Goal: Task Accomplishment & Management: Use online tool/utility

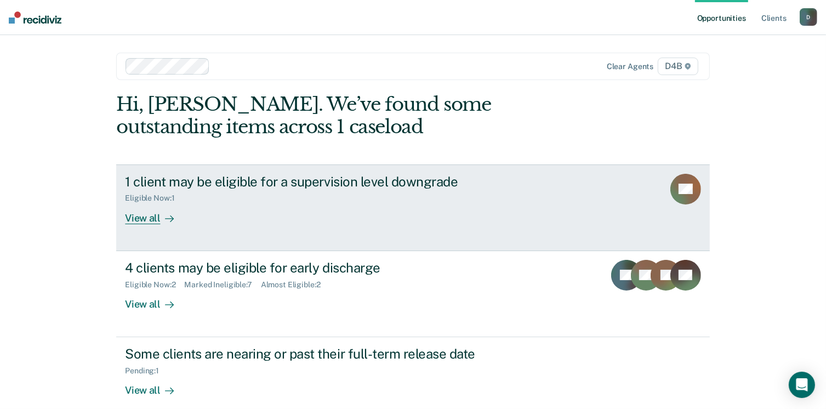
click at [138, 198] on div "Eligible Now : 1" at bounding box center [154, 197] width 58 height 9
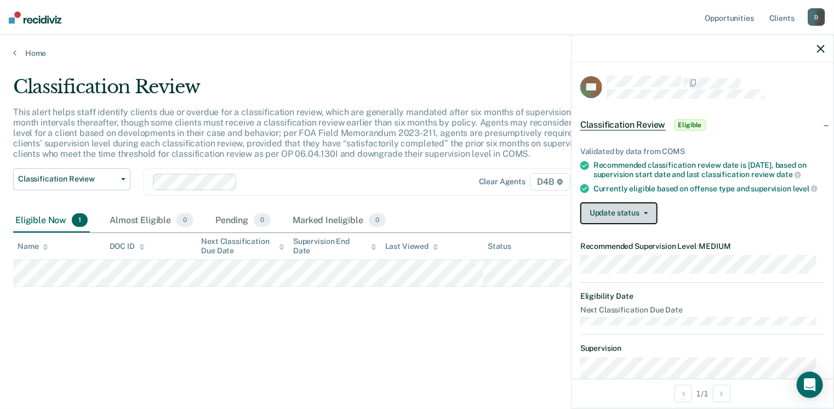
click at [632, 222] on button "Update status" at bounding box center [618, 213] width 77 height 22
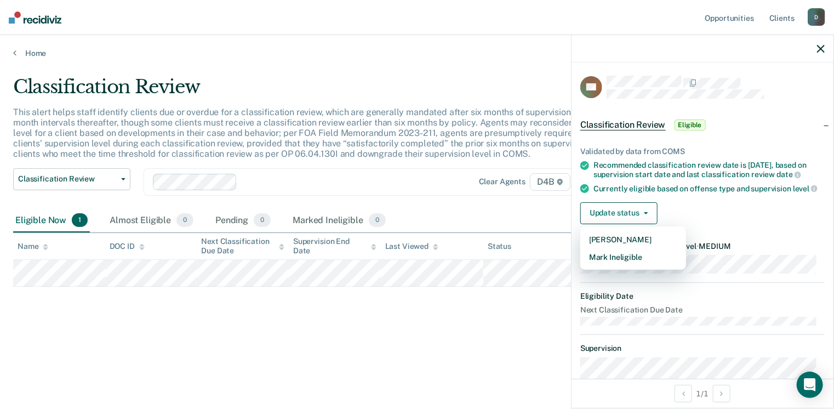
click at [703, 211] on div "Update status [PERSON_NAME] Mark Ineligible" at bounding box center [702, 213] width 244 height 22
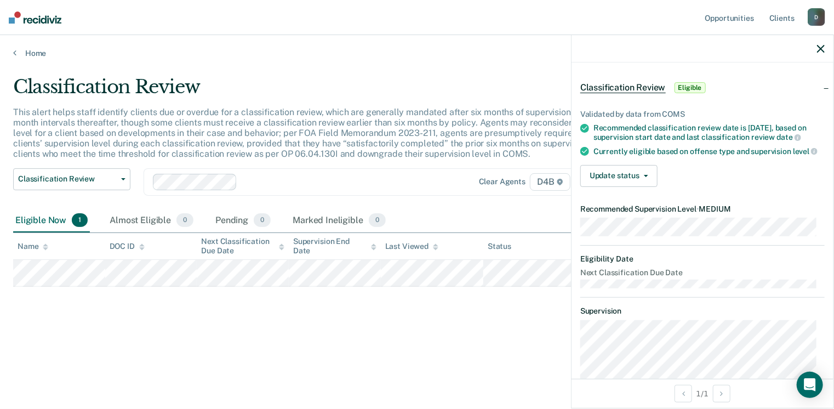
scroll to position [31, 0]
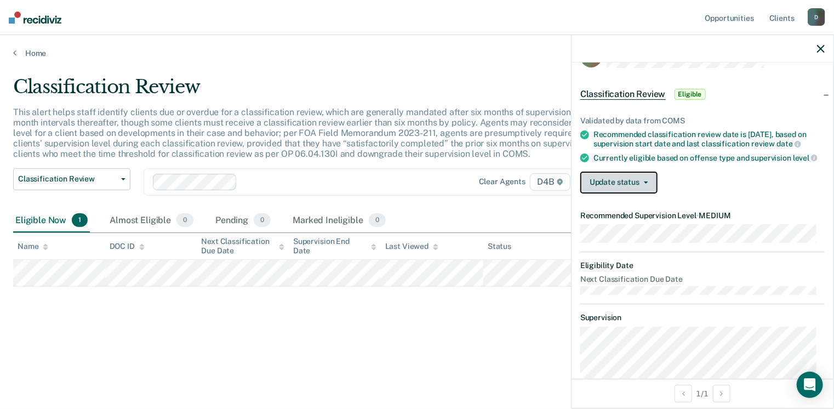
click at [646, 184] on icon "button" at bounding box center [646, 182] width 4 height 2
click at [693, 182] on div "Update status [PERSON_NAME] Mark Ineligible" at bounding box center [702, 182] width 244 height 22
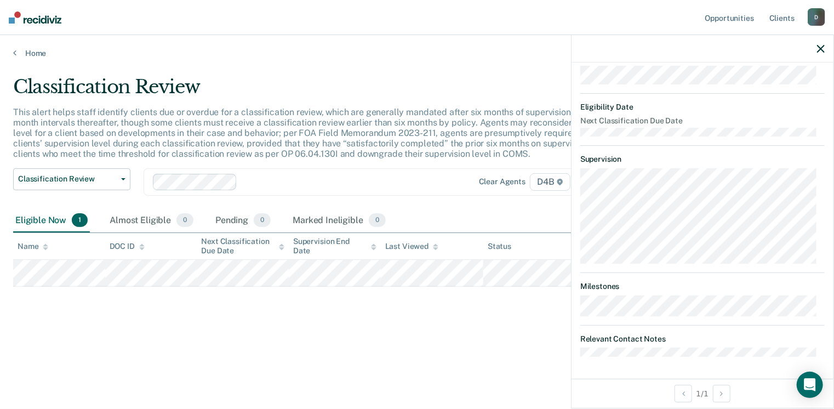
click at [480, 376] on main "Classification Review This alert helps staff identify clients due or overdue fo…" at bounding box center [417, 231] width 834 height 347
click at [629, 357] on div "AB Classification Review Eligible Validated by data from COMS Recommended class…" at bounding box center [702, 220] width 262 height 316
click at [448, 333] on div "Classification Review This alert helps staff identify clients due or overdue fo…" at bounding box center [416, 219] width 807 height 286
click at [822, 47] on icon "button" at bounding box center [821, 49] width 8 height 8
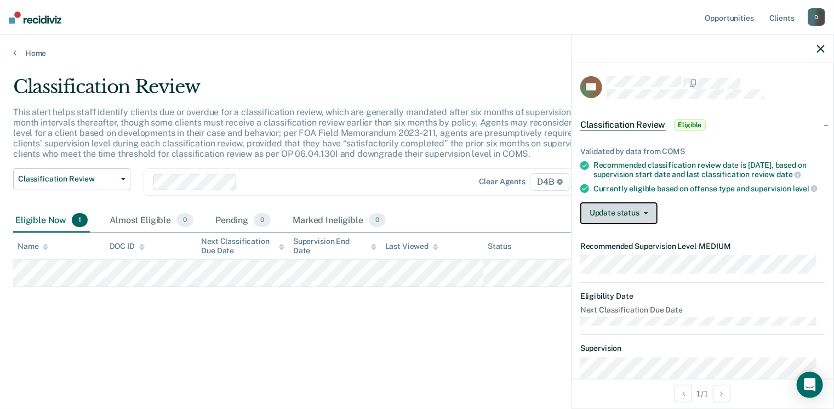
click at [649, 220] on button "Update status" at bounding box center [618, 213] width 77 height 22
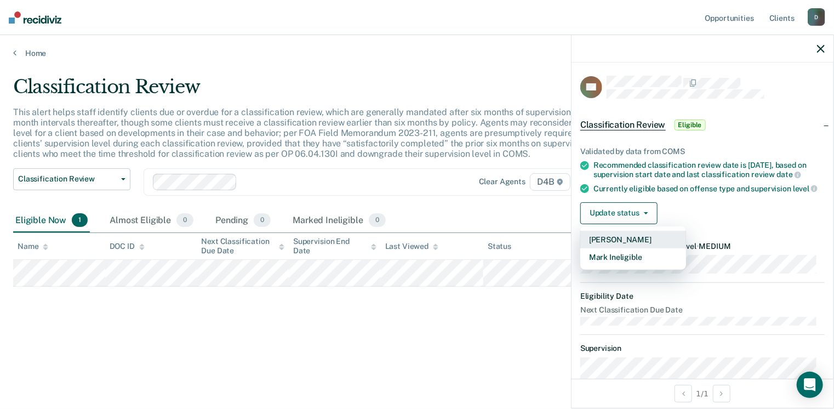
click at [629, 248] on button "[PERSON_NAME]" at bounding box center [633, 240] width 106 height 18
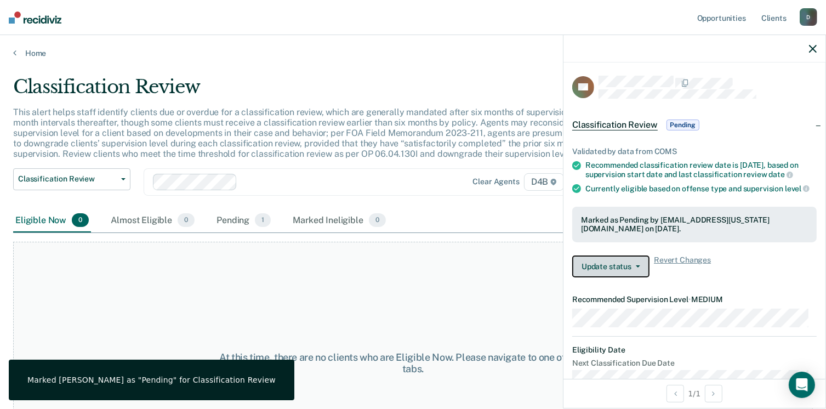
click at [640, 272] on button "Update status" at bounding box center [610, 266] width 77 height 22
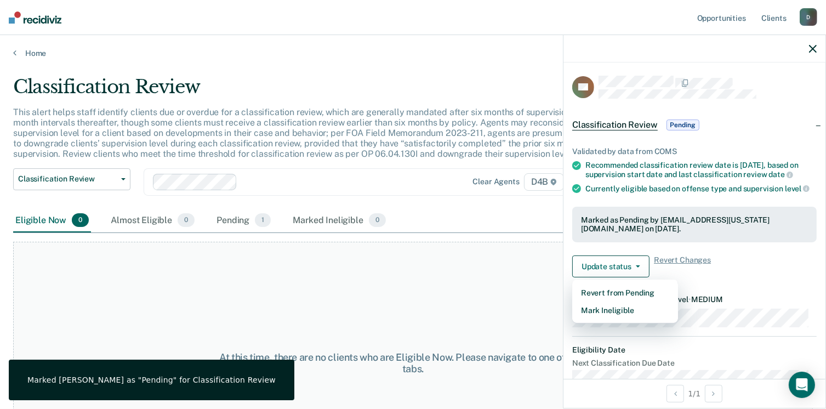
click at [526, 317] on div "At this time, there are no clients who are Eligible Now. Please navigate to one…" at bounding box center [412, 363] width 799 height 242
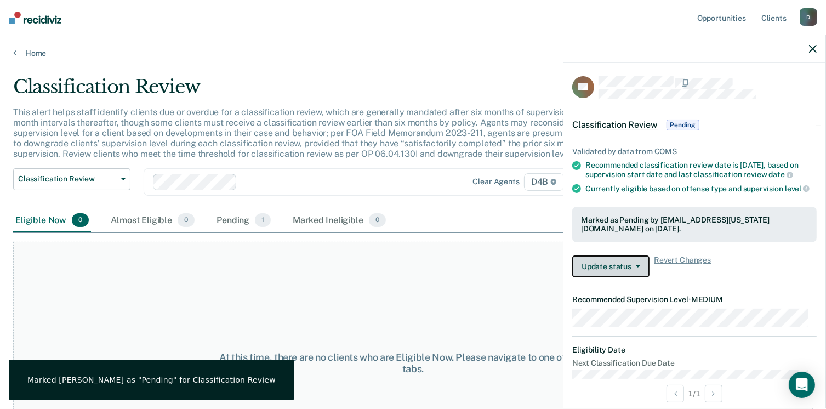
click at [603, 276] on button "Update status" at bounding box center [610, 266] width 77 height 22
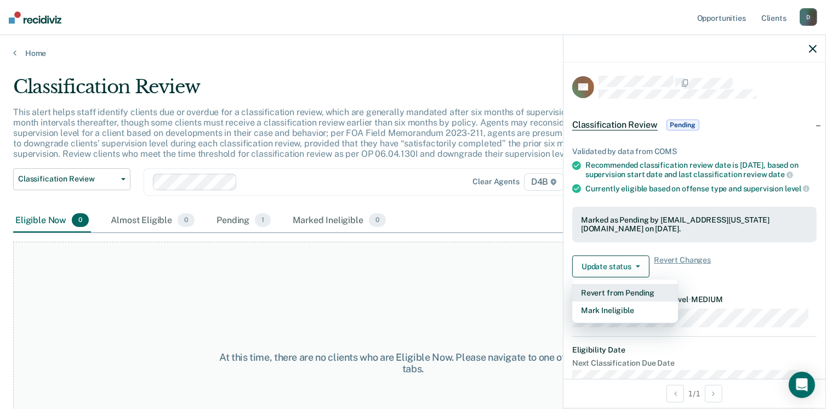
click at [600, 300] on button "Revert from Pending" at bounding box center [625, 293] width 106 height 18
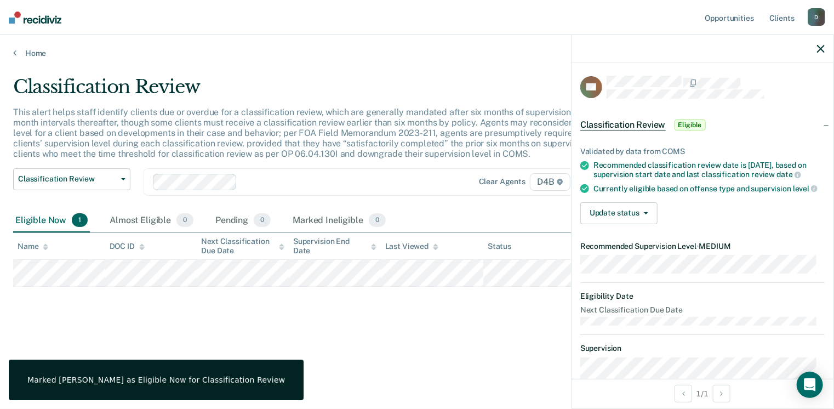
click at [440, 358] on div "Classification Review This alert helps staff identify clients due or overdue fo…" at bounding box center [416, 219] width 807 height 286
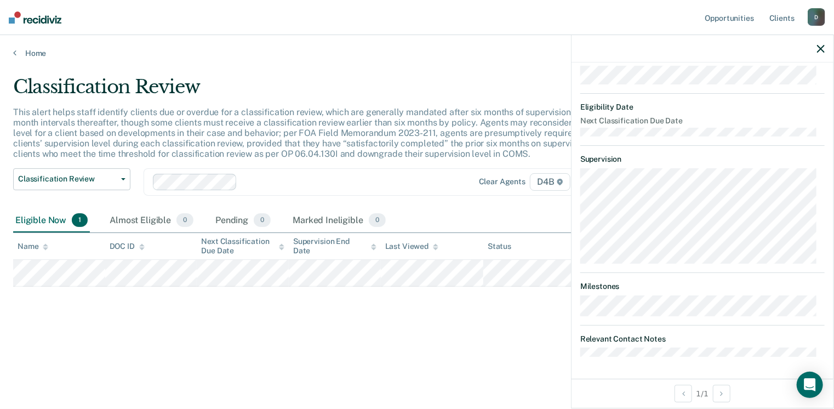
click at [667, 337] on dt "Relevant Contact Notes" at bounding box center [702, 338] width 244 height 9
click at [572, 360] on body "Looks like you’re using Internet Explorer 11. For faster loading and a better e…" at bounding box center [417, 204] width 834 height 409
drag, startPoint x: 572, startPoint y: 360, endPoint x: 654, endPoint y: 359, distance: 81.1
click at [654, 359] on div "AB Classification Review Eligible Validated by data from COMS Recommended class…" at bounding box center [702, 220] width 262 height 316
click at [662, 337] on dt "Relevant Contact Notes" at bounding box center [702, 338] width 244 height 9
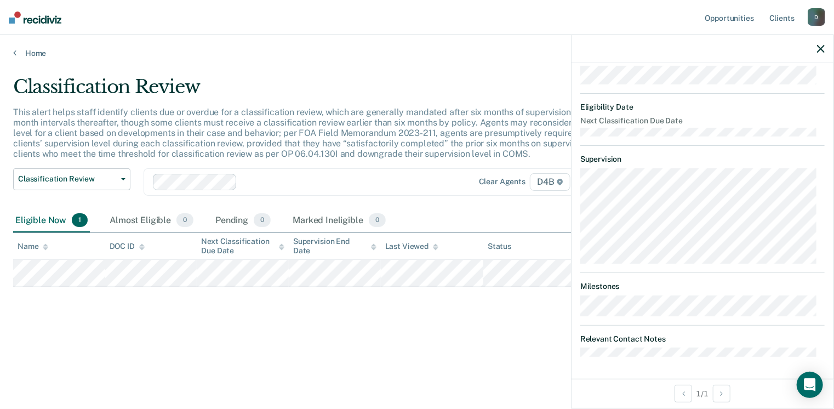
click at [664, 338] on dt "Relevant Contact Notes" at bounding box center [702, 338] width 244 height 9
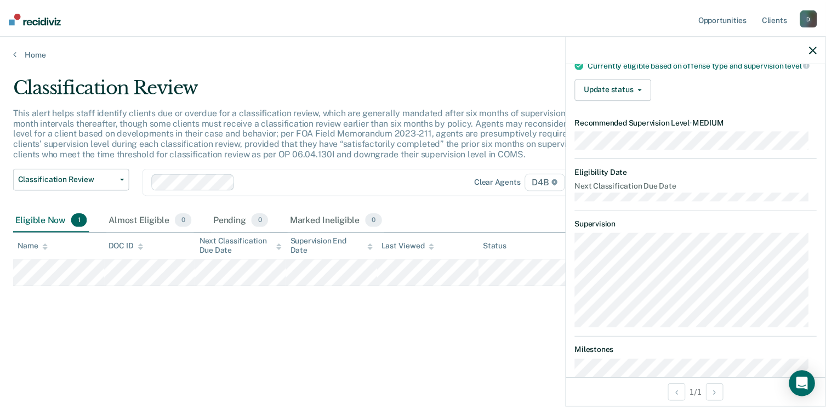
scroll to position [31, 0]
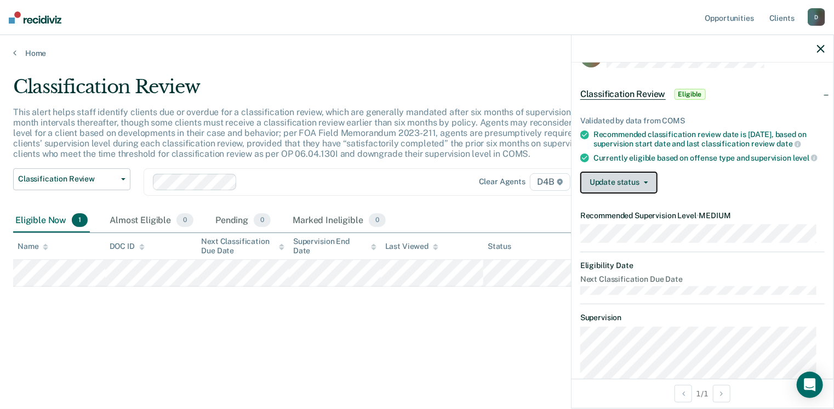
click at [622, 193] on button "Update status" at bounding box center [618, 182] width 77 height 22
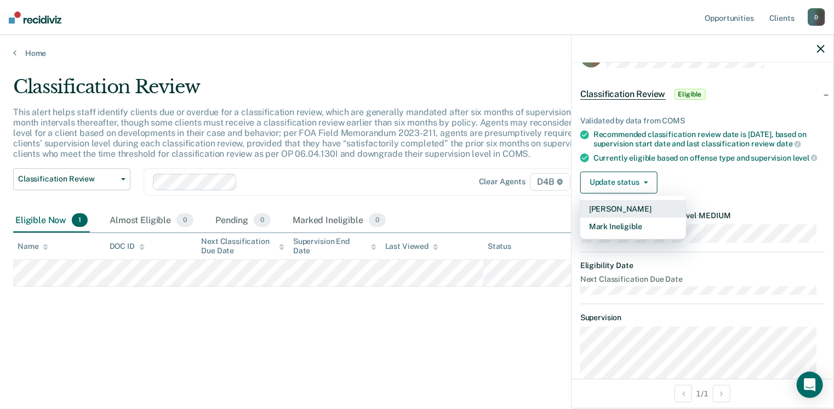
click at [617, 213] on button "[PERSON_NAME]" at bounding box center [633, 209] width 106 height 18
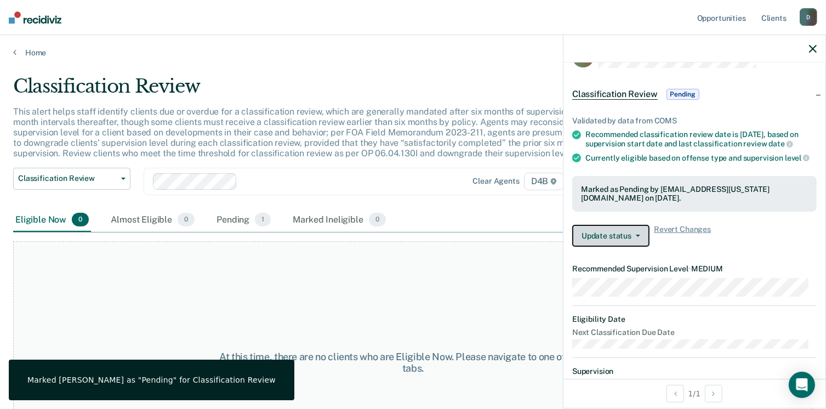
scroll to position [0, 0]
click at [42, 220] on div "Eligible Now 0" at bounding box center [52, 221] width 78 height 24
click at [37, 53] on link "Home" at bounding box center [412, 53] width 799 height 10
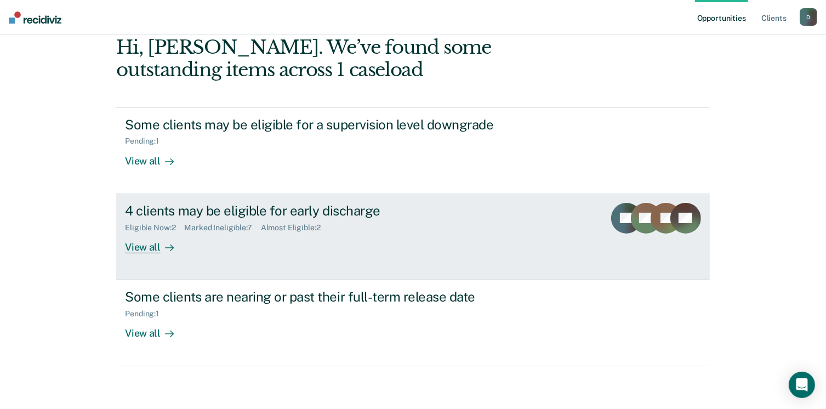
scroll to position [2, 0]
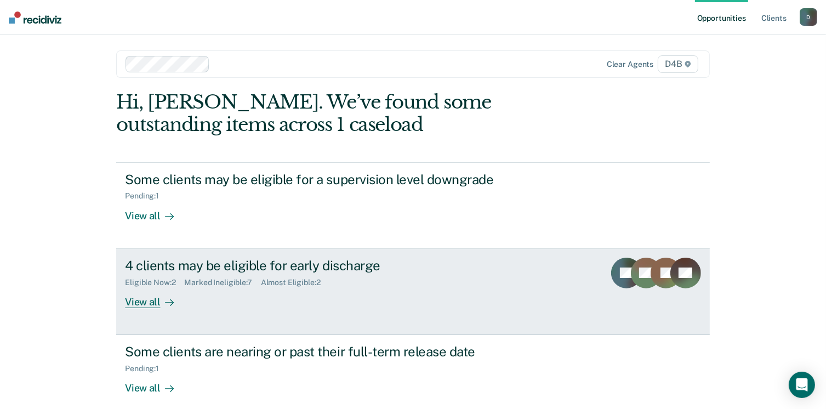
click at [143, 303] on div "View all" at bounding box center [155, 296] width 61 height 21
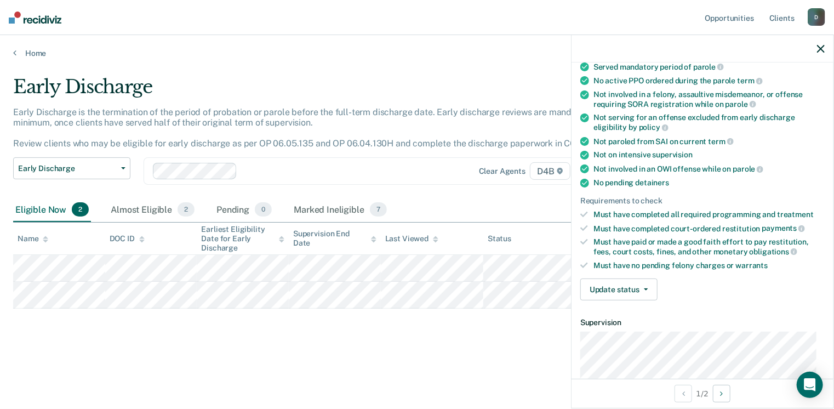
scroll to position [219, 0]
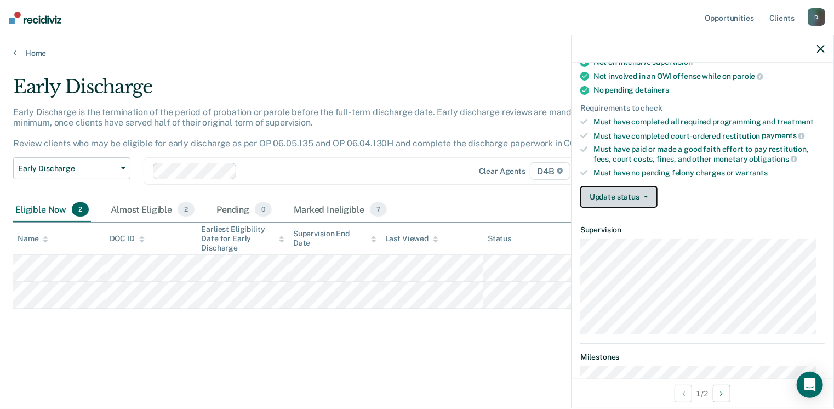
click at [629, 193] on button "Update status" at bounding box center [618, 197] width 77 height 22
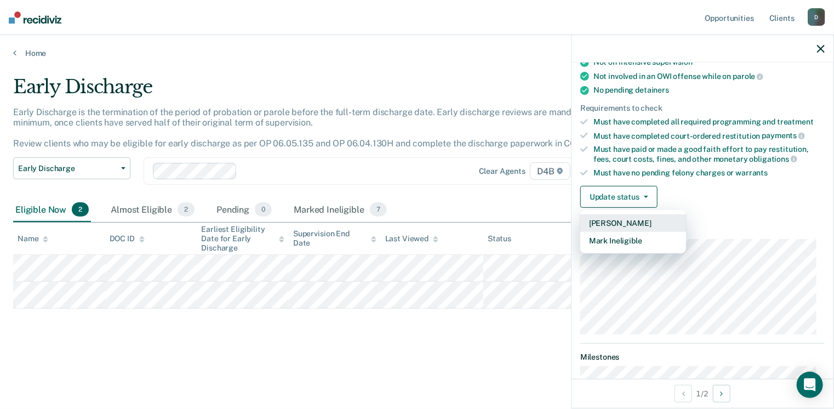
click at [622, 218] on button "[PERSON_NAME]" at bounding box center [633, 223] width 106 height 18
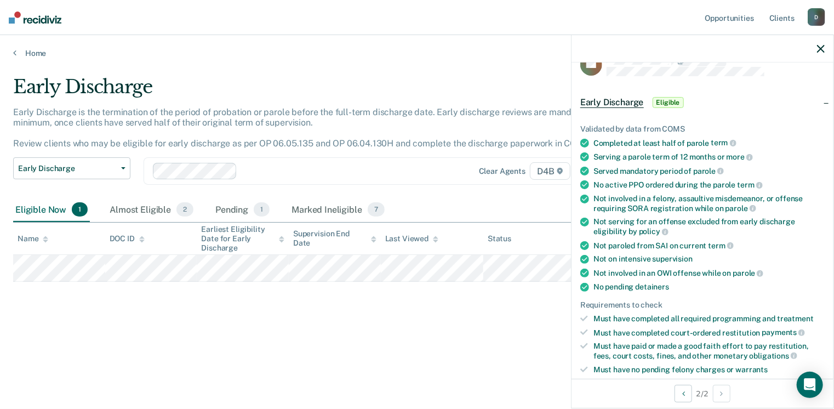
scroll to position [0, 0]
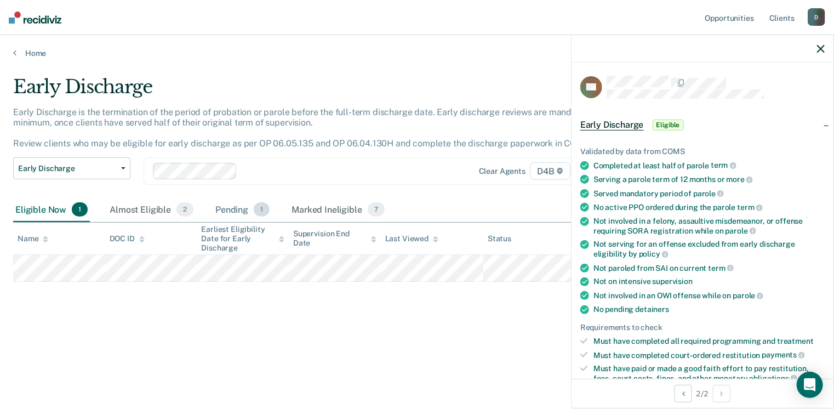
click at [240, 210] on div "Pending 1" at bounding box center [242, 210] width 59 height 24
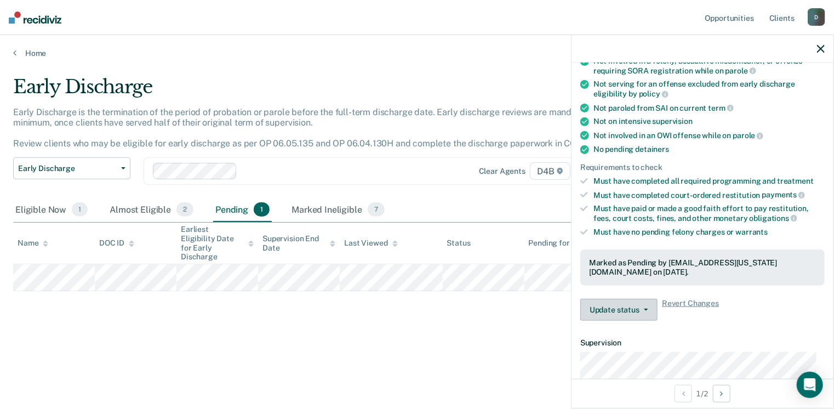
scroll to position [164, 0]
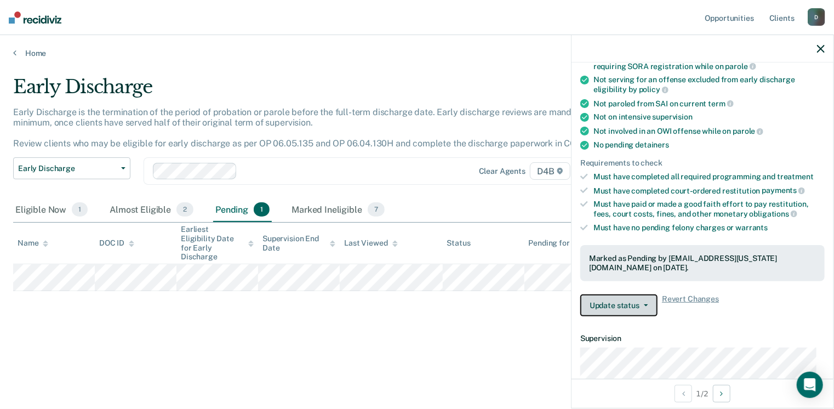
click at [646, 304] on icon "button" at bounding box center [646, 305] width 4 height 2
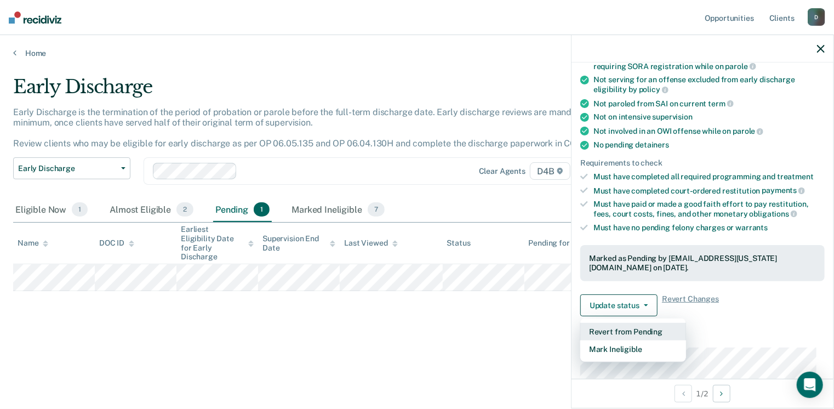
click at [635, 326] on button "Revert from Pending" at bounding box center [633, 332] width 106 height 18
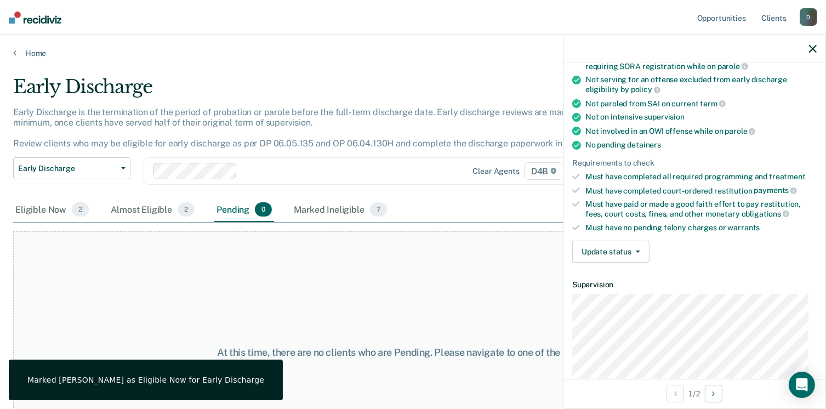
click at [420, 274] on div "At this time, there are no clients who are Pending. Please navigate to one of t…" at bounding box center [412, 352] width 799 height 242
click at [37, 209] on div "Eligible Now 2" at bounding box center [52, 210] width 78 height 24
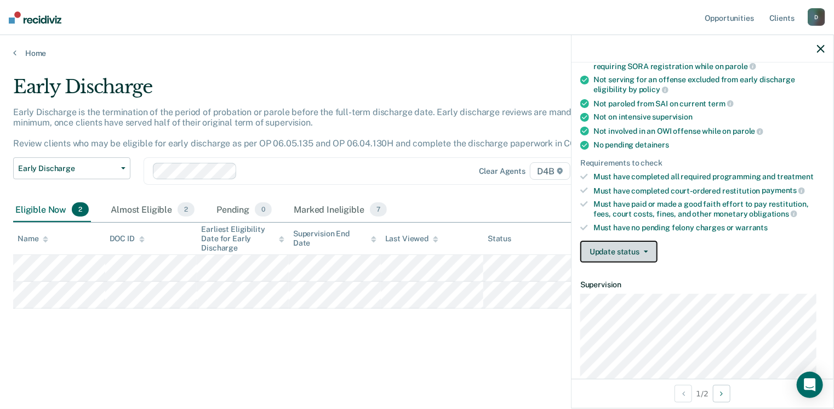
click at [641, 250] on span "button" at bounding box center [643, 251] width 9 height 2
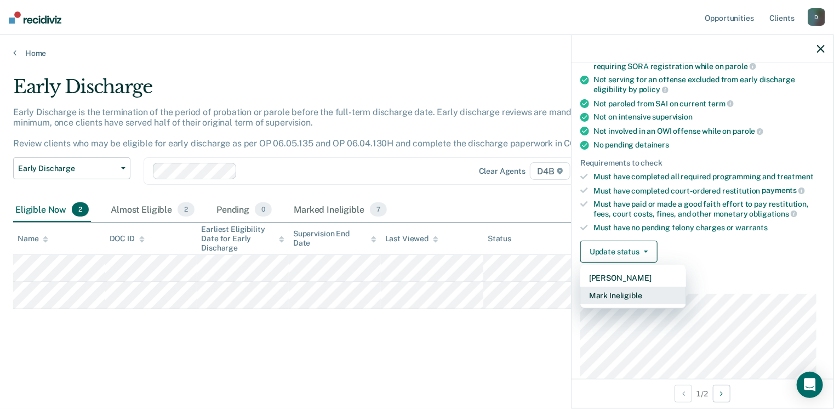
click at [636, 290] on button "Mark Ineligible" at bounding box center [633, 295] width 106 height 18
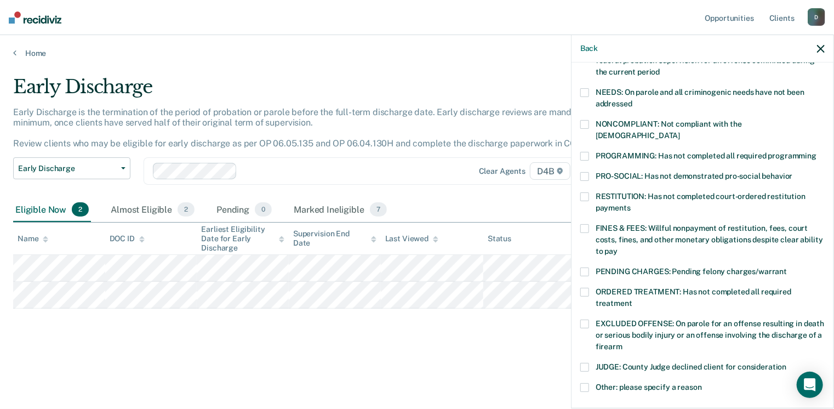
click at [584, 152] on span at bounding box center [584, 156] width 9 height 9
click at [816, 152] on input "PROGRAMMING: Has not completed all required programming" at bounding box center [816, 152] width 0 height 0
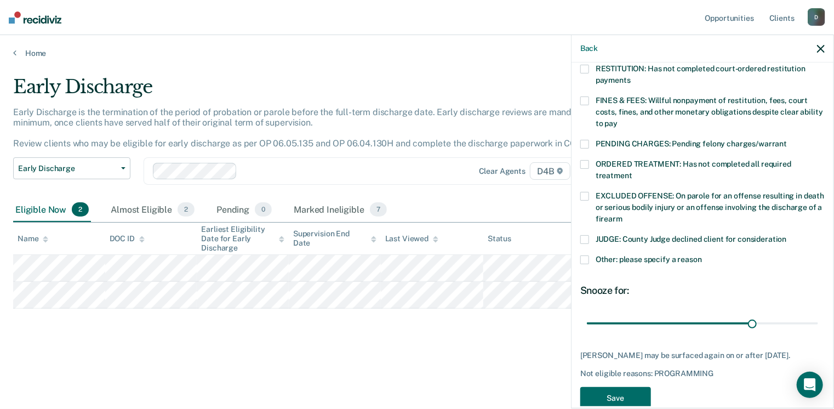
scroll to position [302, 0]
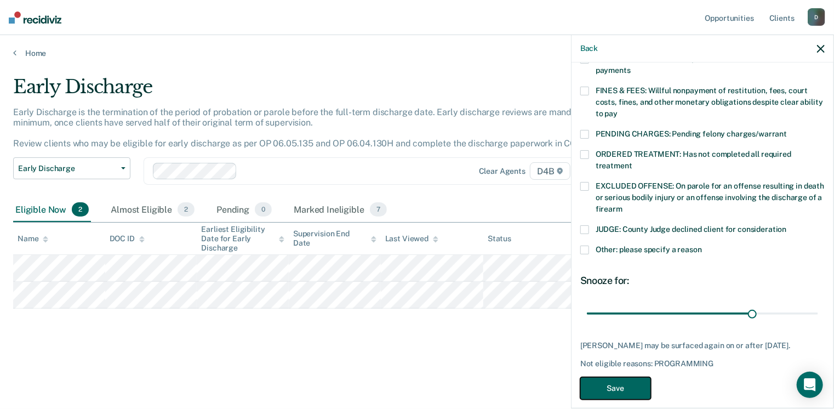
click at [623, 377] on button "Save" at bounding box center [615, 388] width 71 height 22
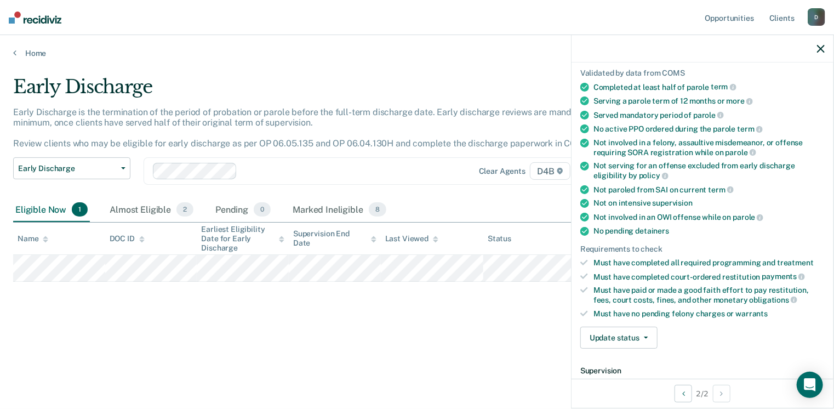
scroll to position [77, 0]
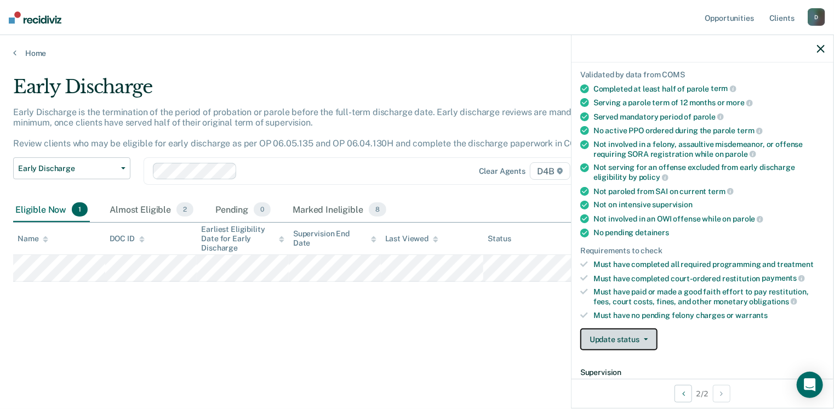
click at [649, 336] on button "Update status" at bounding box center [618, 339] width 77 height 22
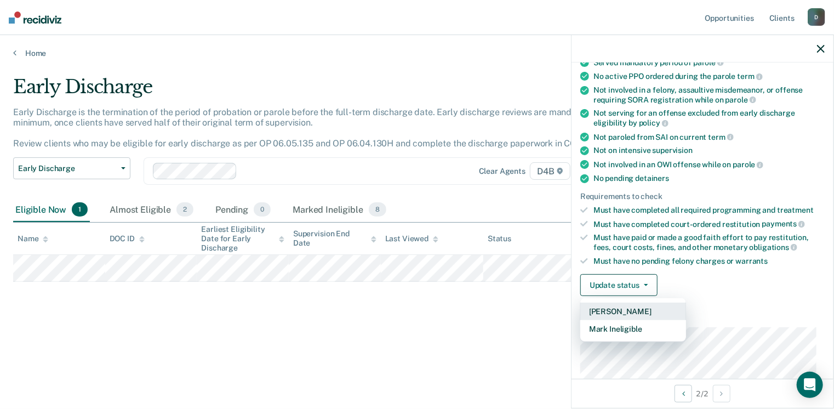
scroll to position [131, 0]
click at [620, 323] on button "Mark Ineligible" at bounding box center [633, 328] width 106 height 18
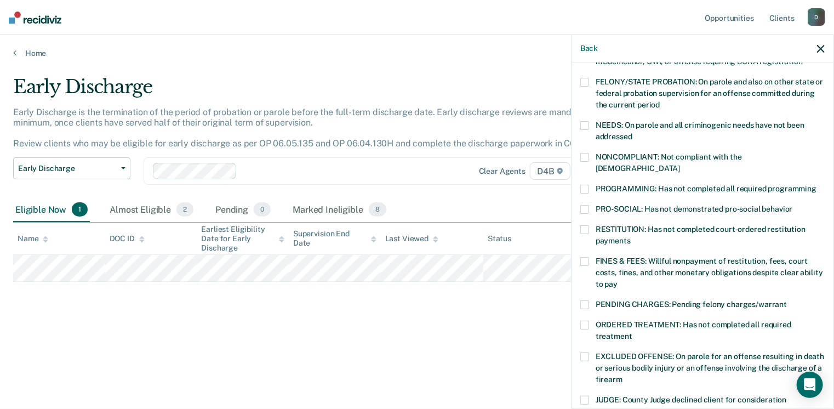
click at [583, 257] on span at bounding box center [584, 261] width 9 height 9
click at [617, 280] on input "FINES & FEES: Willful nonpayment of restitution, fees, court costs, fines, and …" at bounding box center [617, 280] width 0 height 0
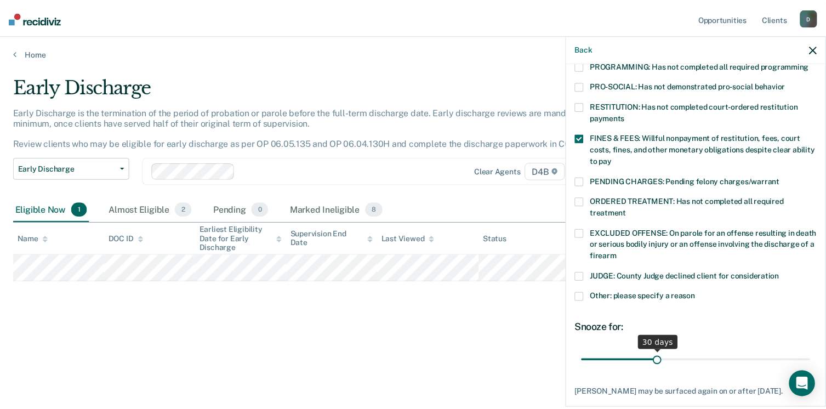
scroll to position [311, 0]
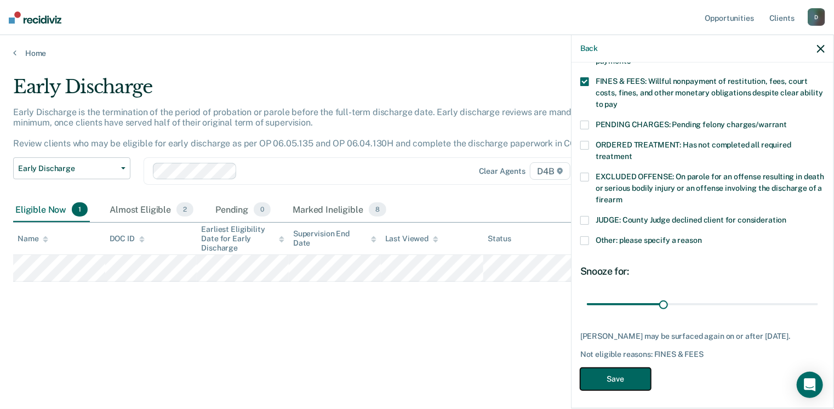
click at [616, 373] on button "Save" at bounding box center [615, 379] width 71 height 22
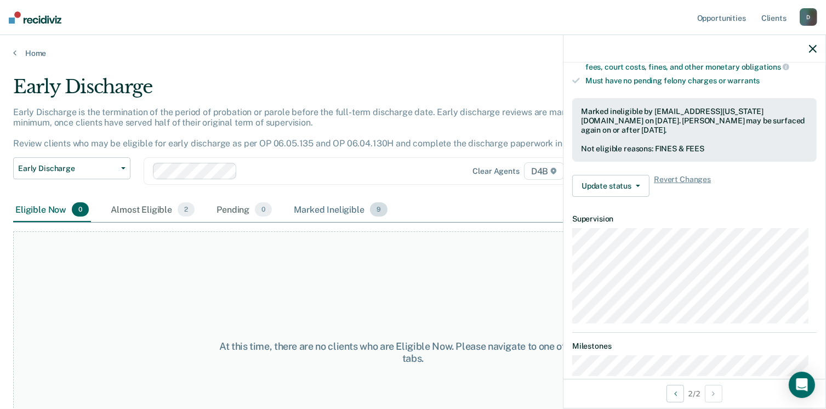
click at [327, 210] on div "Marked Ineligible 9" at bounding box center [340, 210] width 98 height 24
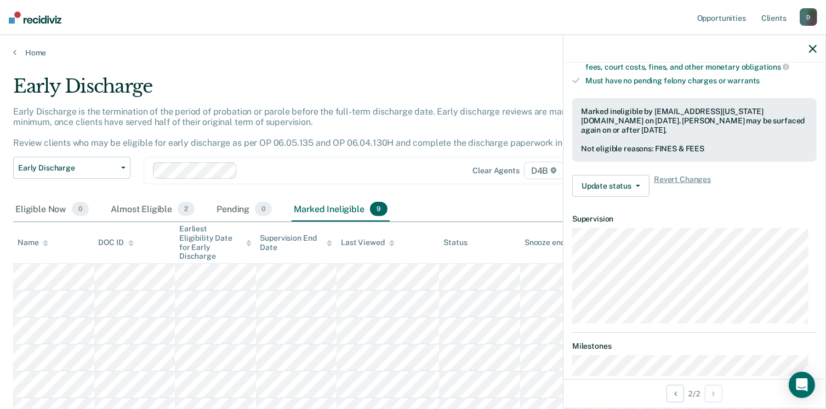
scroll to position [0, 0]
click at [33, 51] on link "Home" at bounding box center [412, 53] width 799 height 10
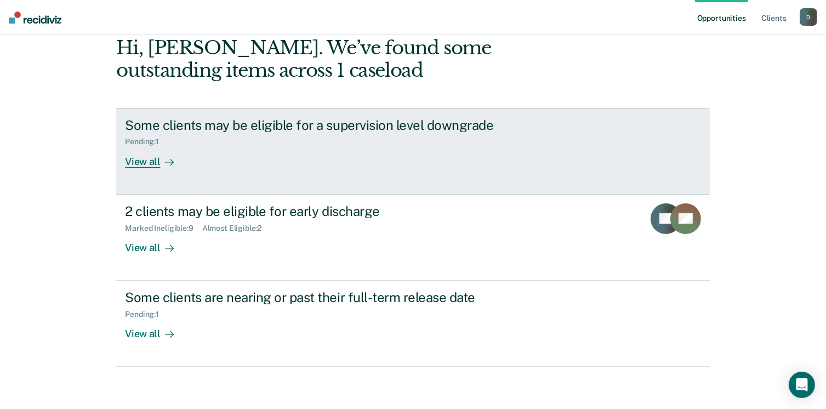
scroll to position [57, 0]
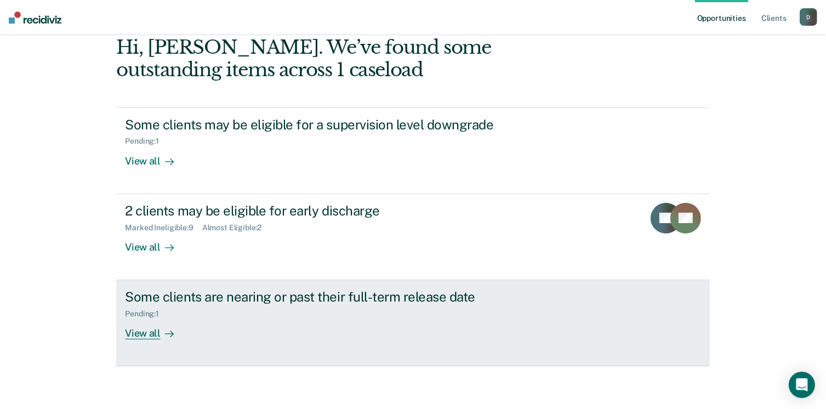
click at [138, 333] on div "View all" at bounding box center [155, 328] width 61 height 21
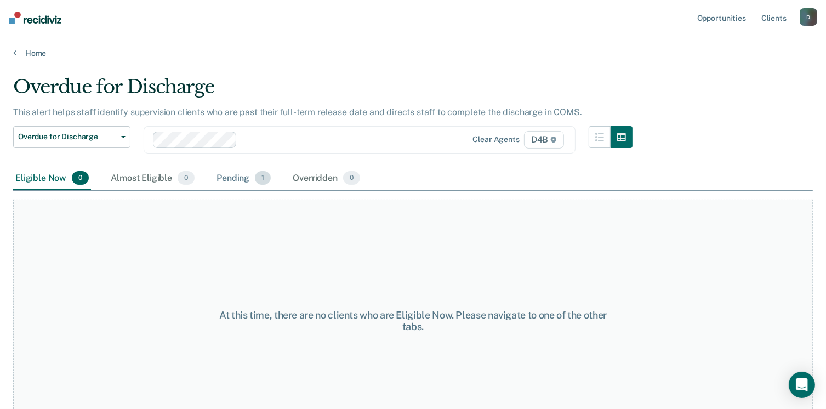
click at [230, 178] on div "Pending 1" at bounding box center [243, 179] width 59 height 24
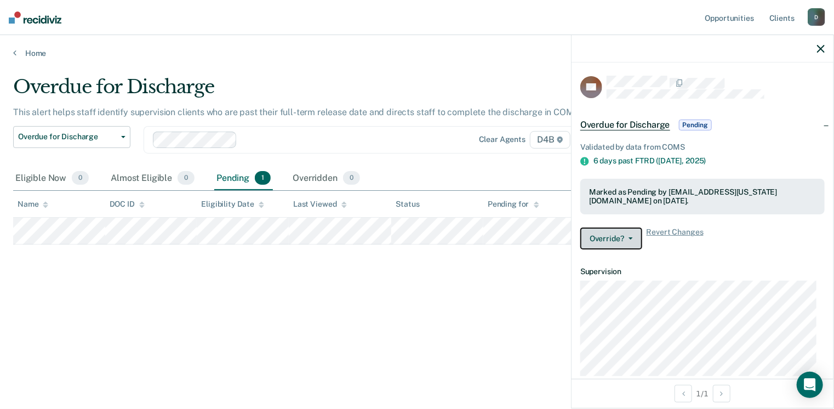
click at [629, 237] on icon "button" at bounding box center [630, 238] width 4 height 2
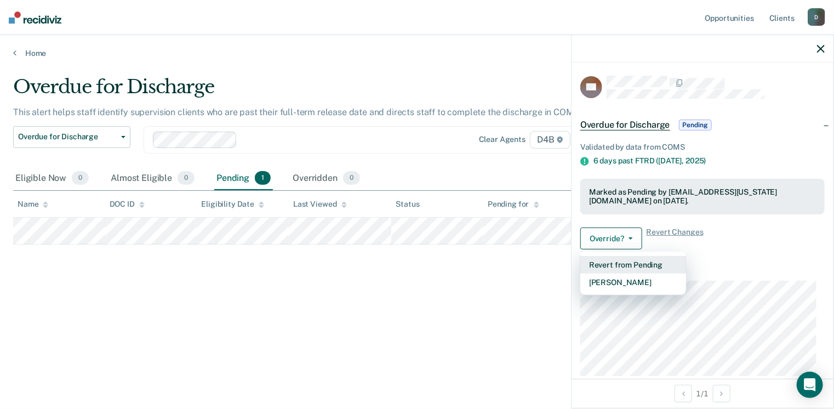
click at [636, 267] on button "Revert from Pending" at bounding box center [633, 265] width 106 height 18
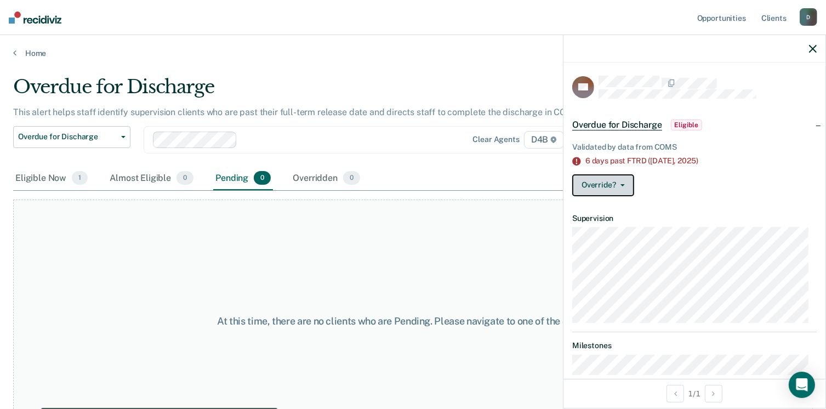
click at [624, 182] on button "Override?" at bounding box center [603, 185] width 62 height 22
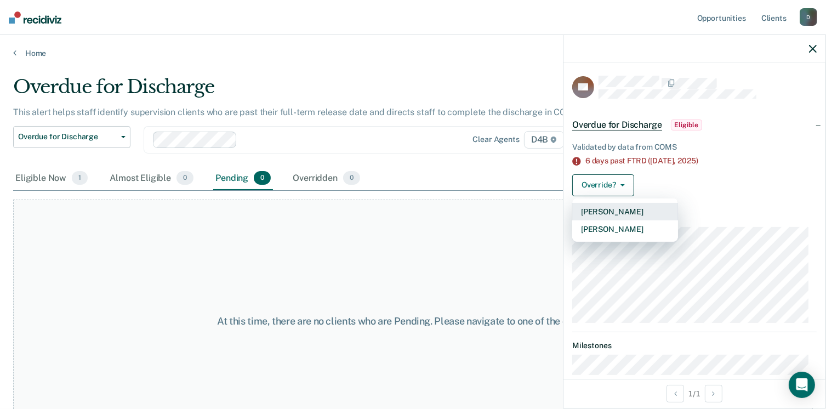
click at [610, 209] on button "[PERSON_NAME]" at bounding box center [625, 212] width 106 height 18
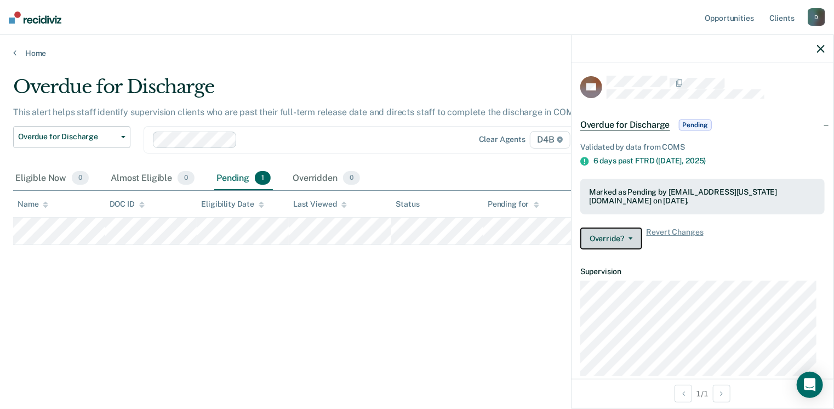
click at [629, 237] on icon "button" at bounding box center [630, 238] width 4 height 2
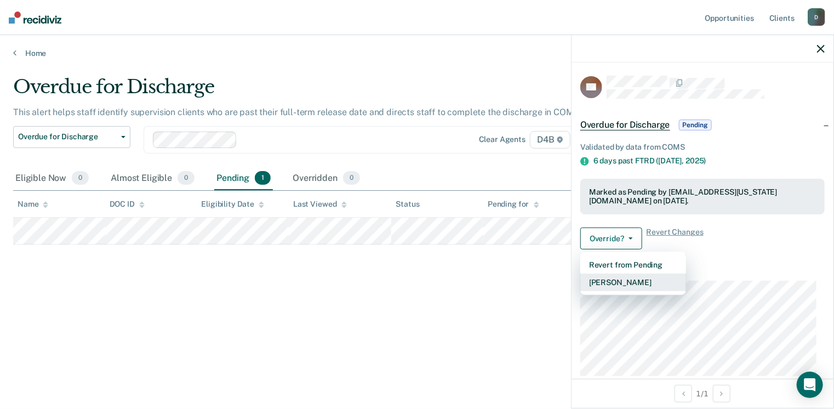
click at [628, 279] on button "[PERSON_NAME]" at bounding box center [633, 282] width 106 height 18
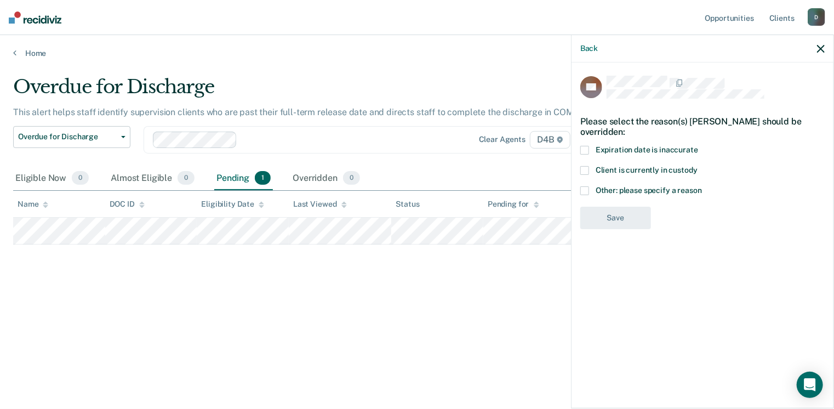
click at [587, 190] on span at bounding box center [584, 190] width 9 height 9
click at [702, 186] on input "Other: please specify a reason" at bounding box center [702, 186] width 0 height 0
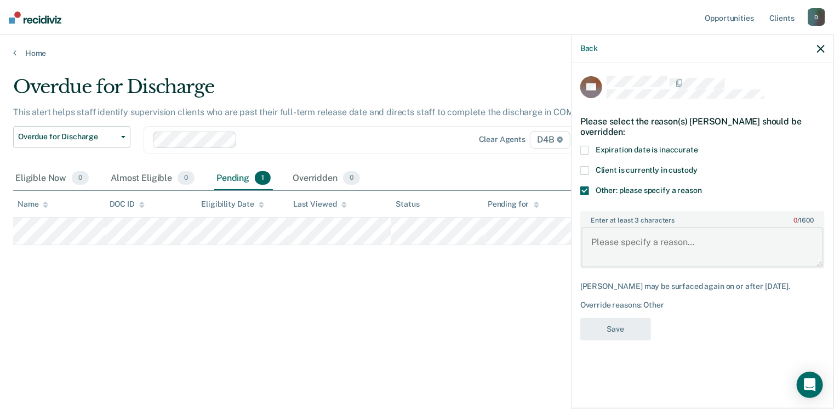
click at [607, 245] on textarea "Enter at least 3 characters 0 / 1600" at bounding box center [702, 247] width 242 height 41
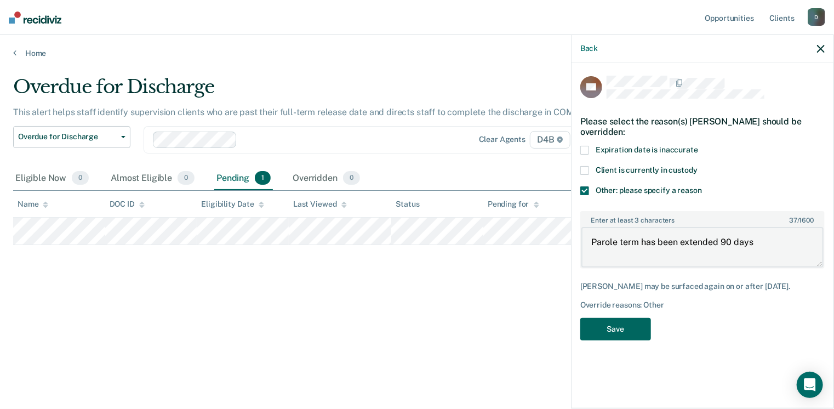
type textarea "Parole term has been extended 90 days"
click at [609, 323] on button "Save" at bounding box center [615, 329] width 71 height 22
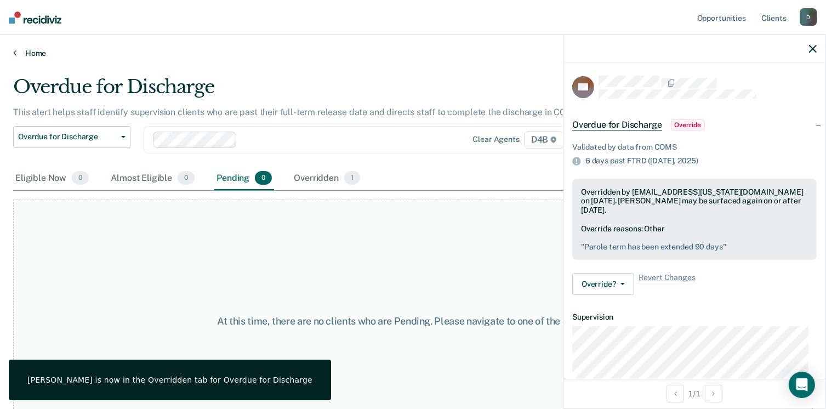
click at [35, 51] on link "Home" at bounding box center [412, 53] width 799 height 10
